Goal: Navigation & Orientation: Find specific page/section

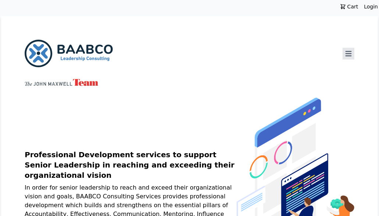
click at [75, 46] on img at bounding box center [69, 54] width 88 height 28
click at [349, 51] on icon at bounding box center [348, 53] width 9 height 9
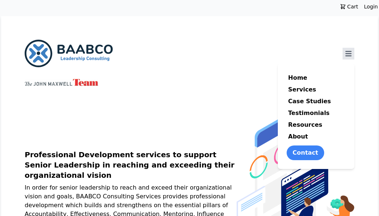
click at [297, 135] on link "About" at bounding box center [298, 137] width 23 height 12
click at [296, 79] on link "Home" at bounding box center [298, 78] width 22 height 12
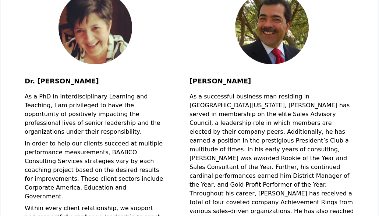
scroll to position [67, 0]
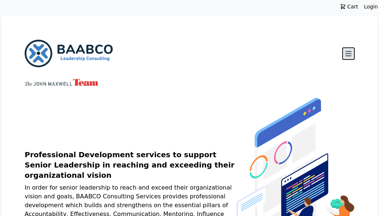
click at [347, 52] on icon at bounding box center [349, 53] width 6 height 5
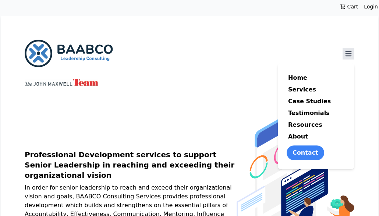
click at [300, 135] on link "About" at bounding box center [298, 137] width 23 height 12
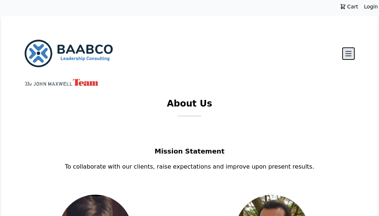
click at [346, 55] on icon at bounding box center [348, 53] width 9 height 9
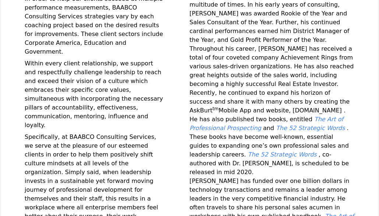
scroll to position [351, 0]
